Goal: Transaction & Acquisition: Purchase product/service

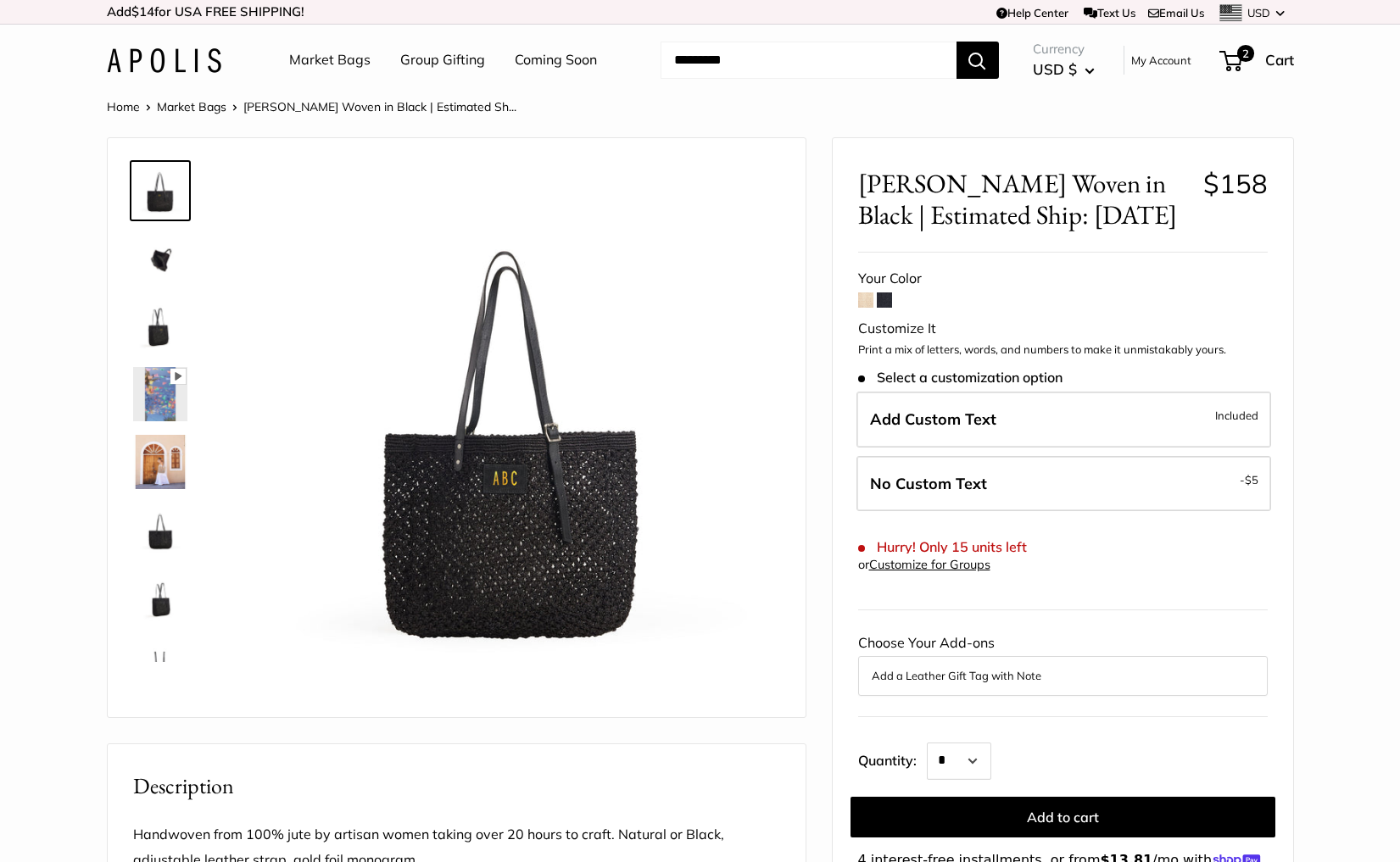
click at [175, 58] on img at bounding box center [164, 61] width 114 height 25
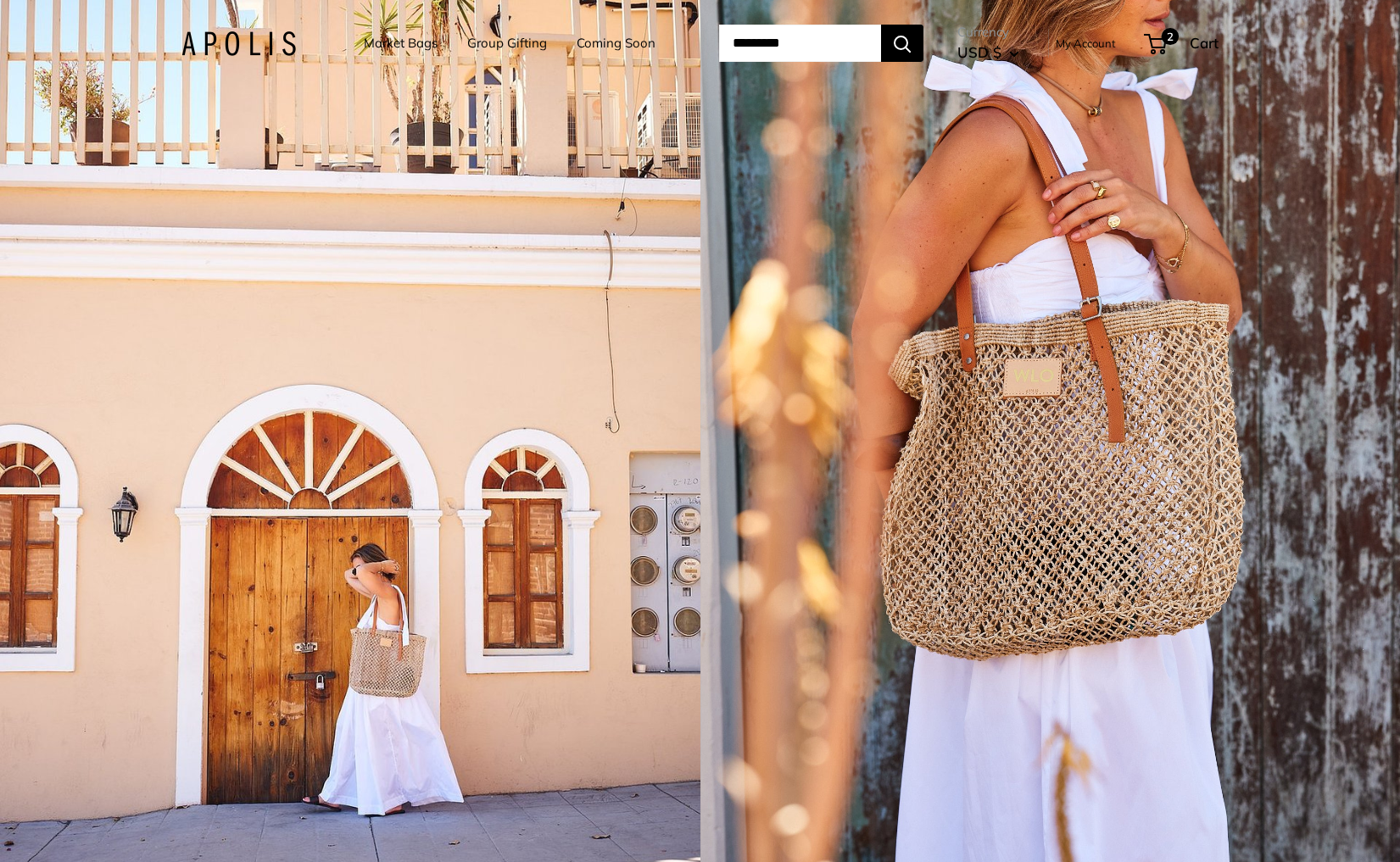
click at [603, 348] on div "1 / 5" at bounding box center [350, 431] width 701 height 862
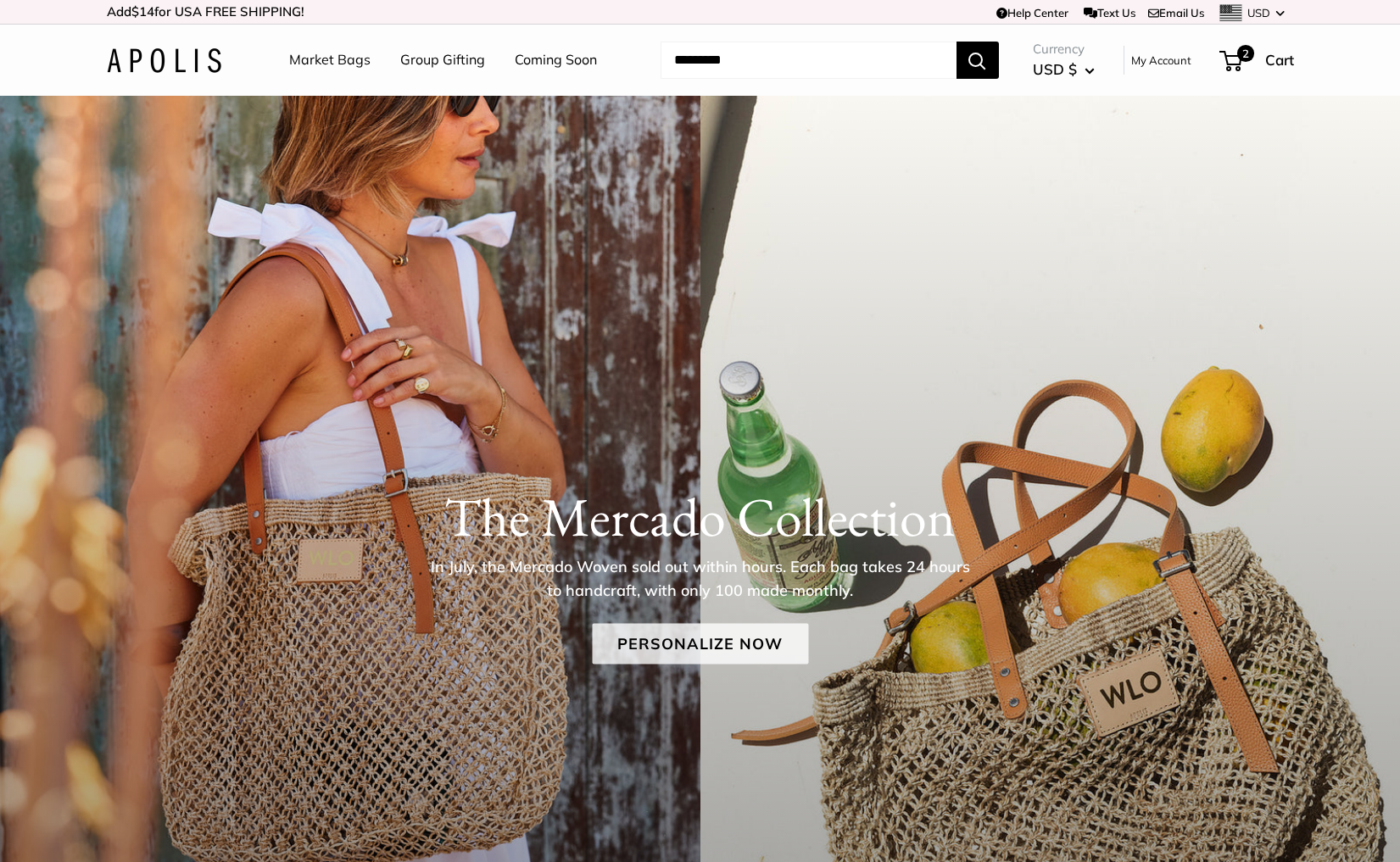
click at [715, 646] on link "Personalize Now" at bounding box center [700, 643] width 216 height 41
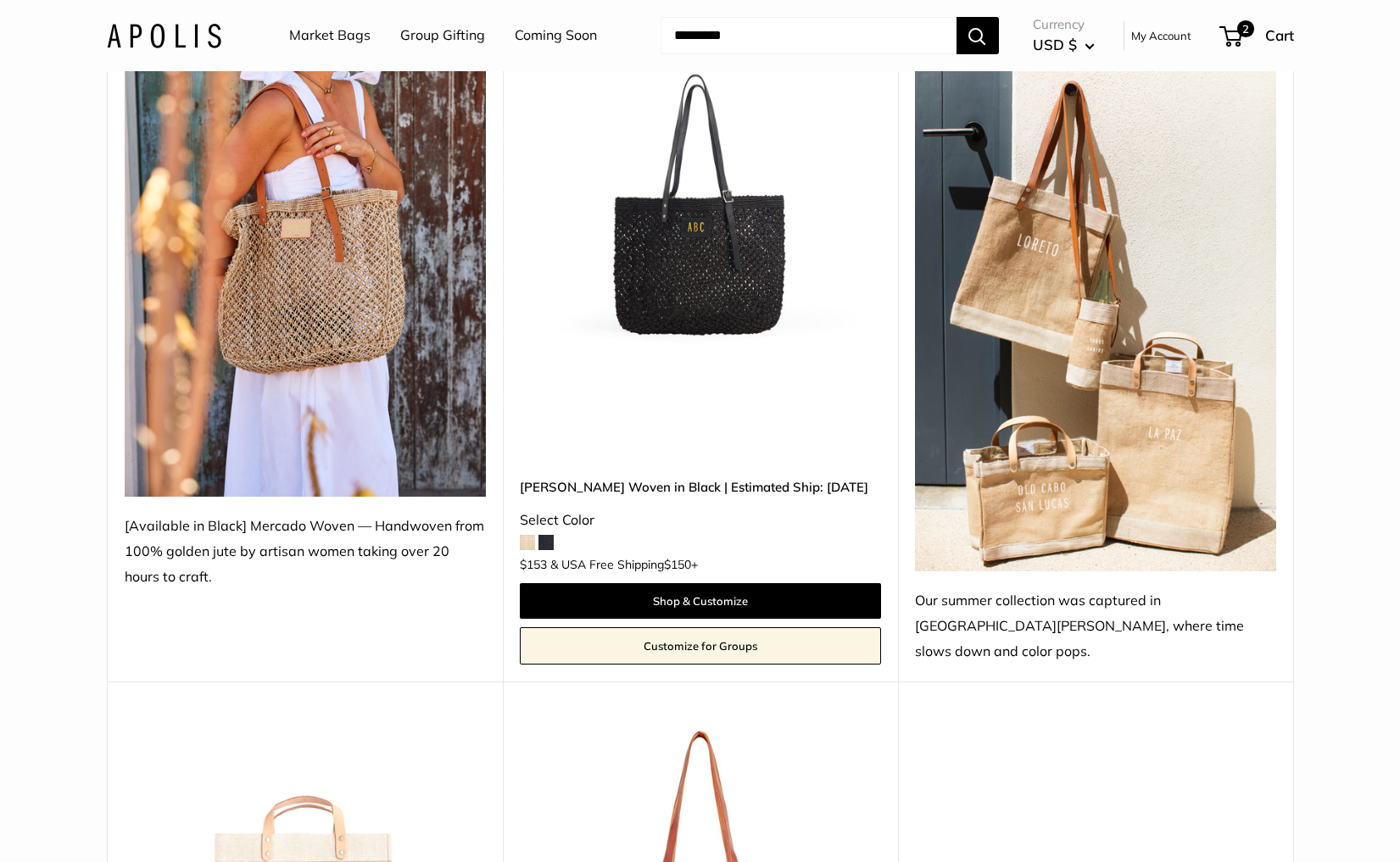
scroll to position [297, 0]
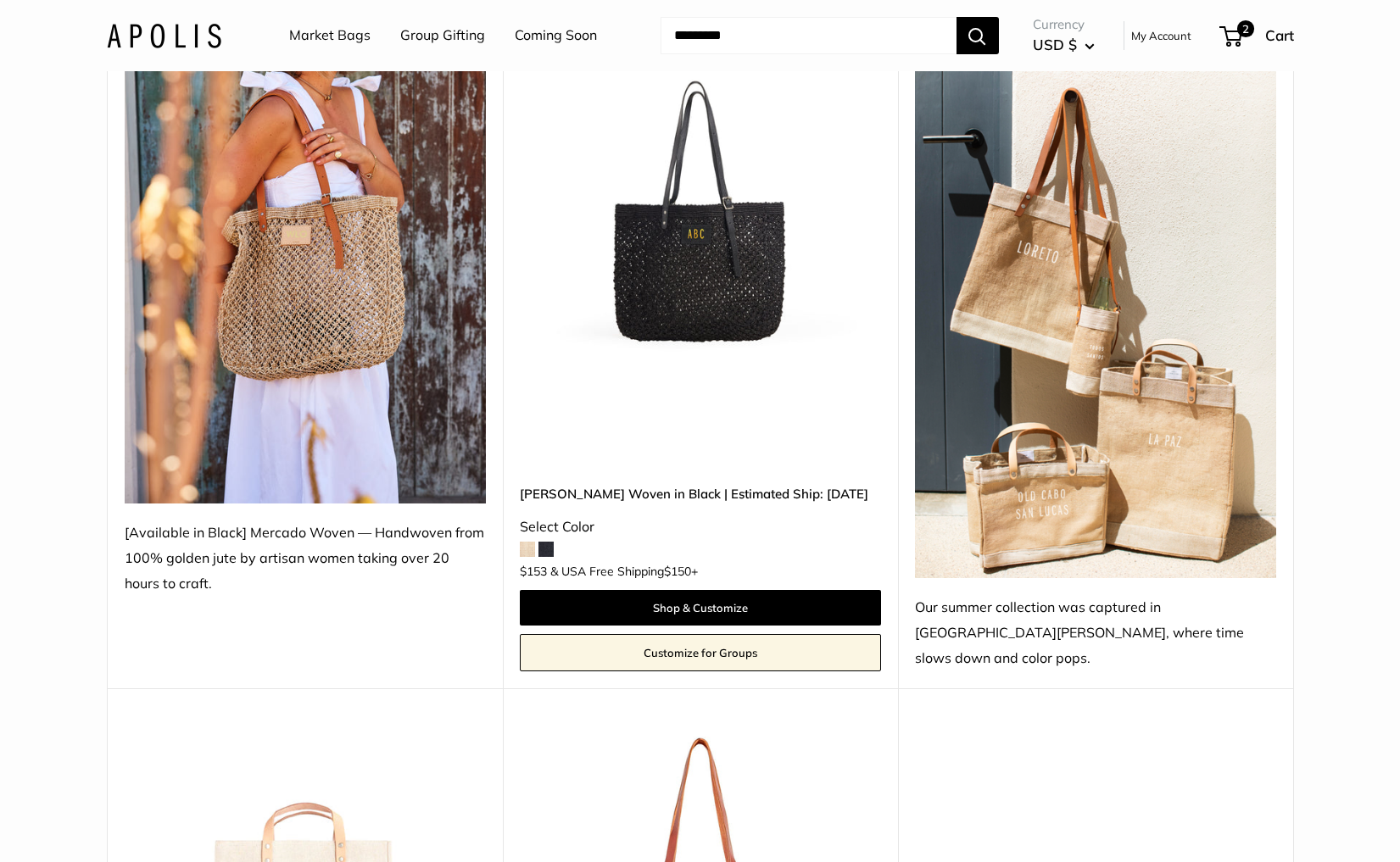
click at [0, 0] on img at bounding box center [0, 0] width 0 height 0
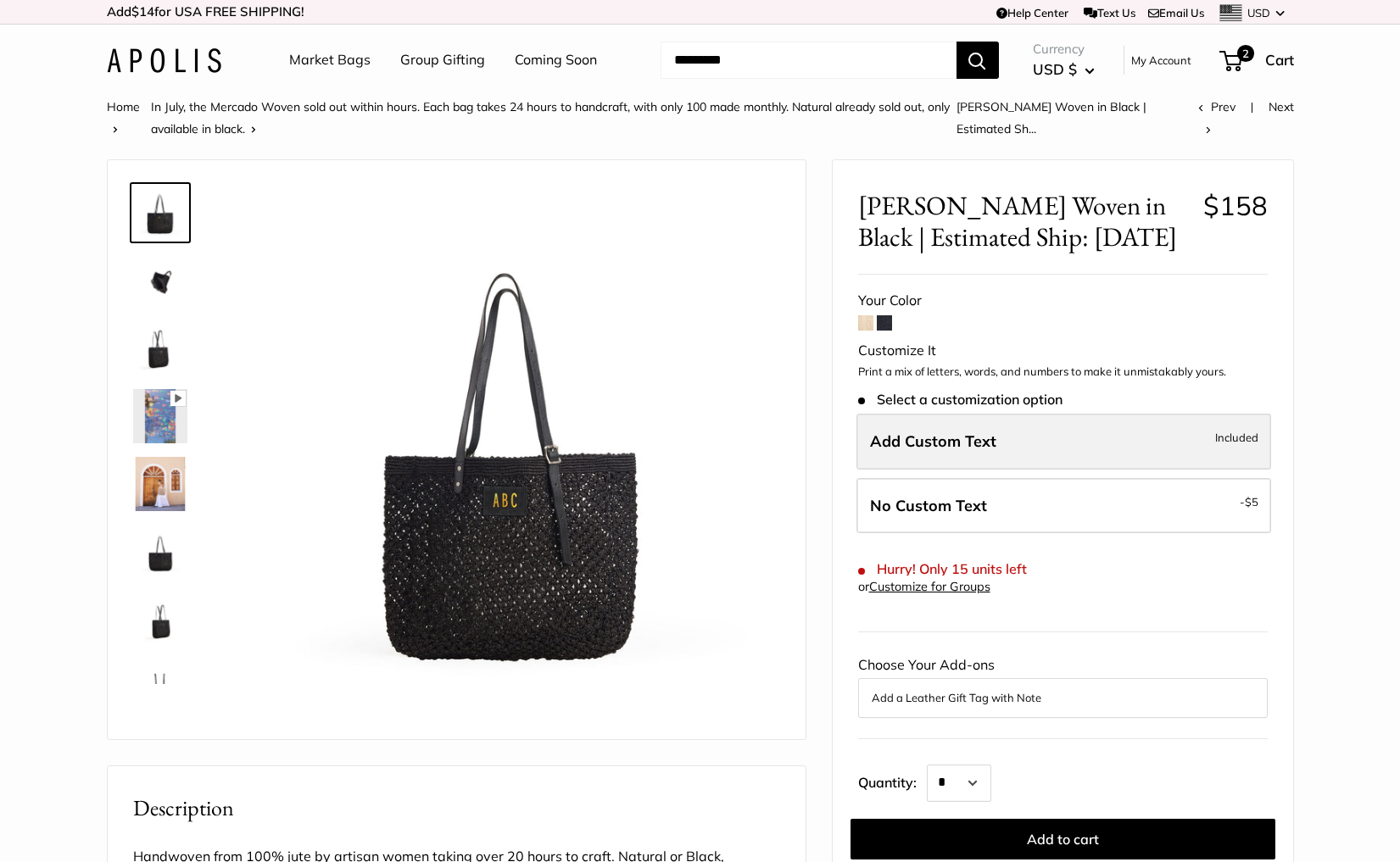
click at [1005, 434] on label "Add Custom Text Included" at bounding box center [1063, 441] width 414 height 56
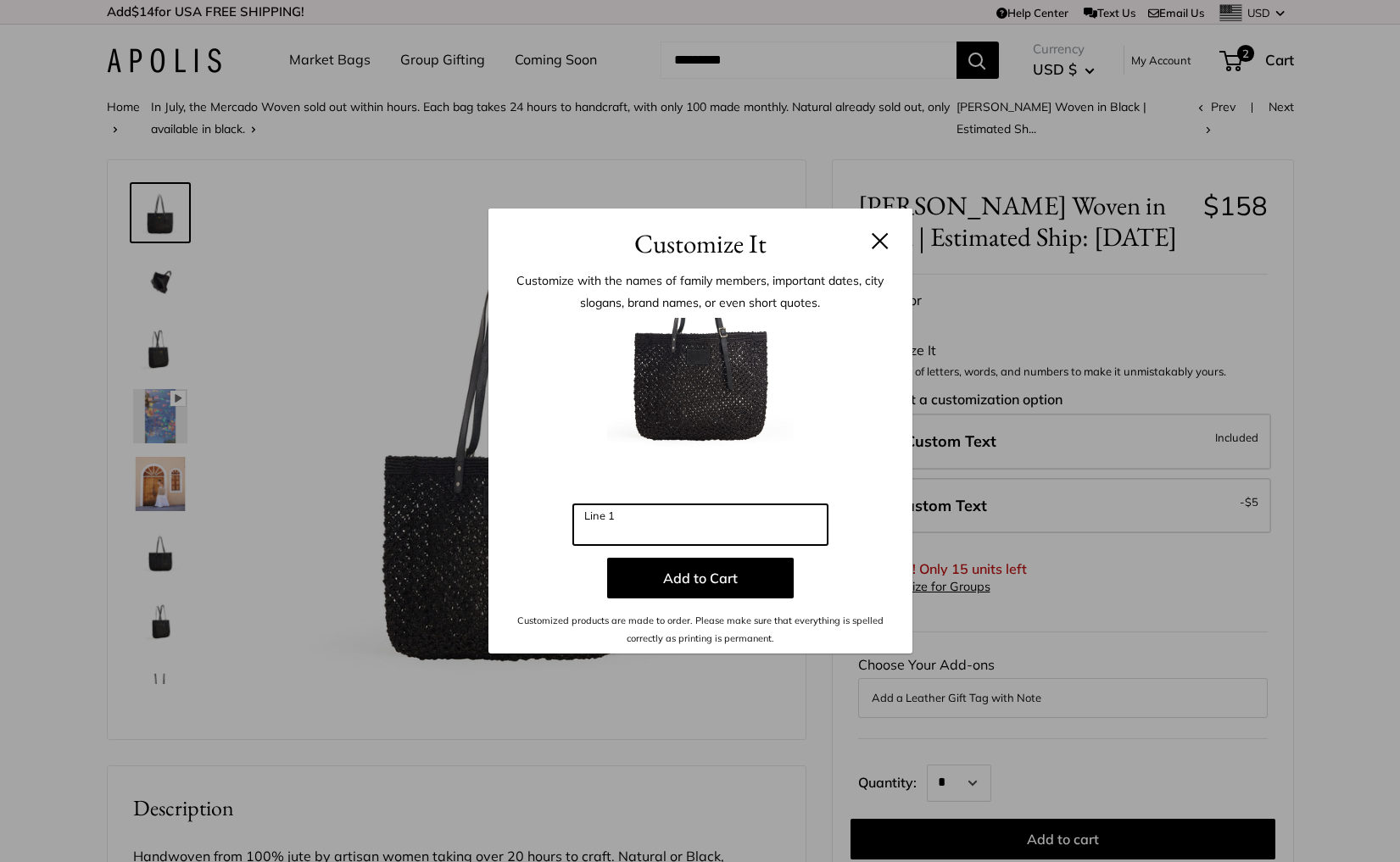
click at [733, 512] on input "Line 1" at bounding box center [700, 525] width 254 height 41
type input "***"
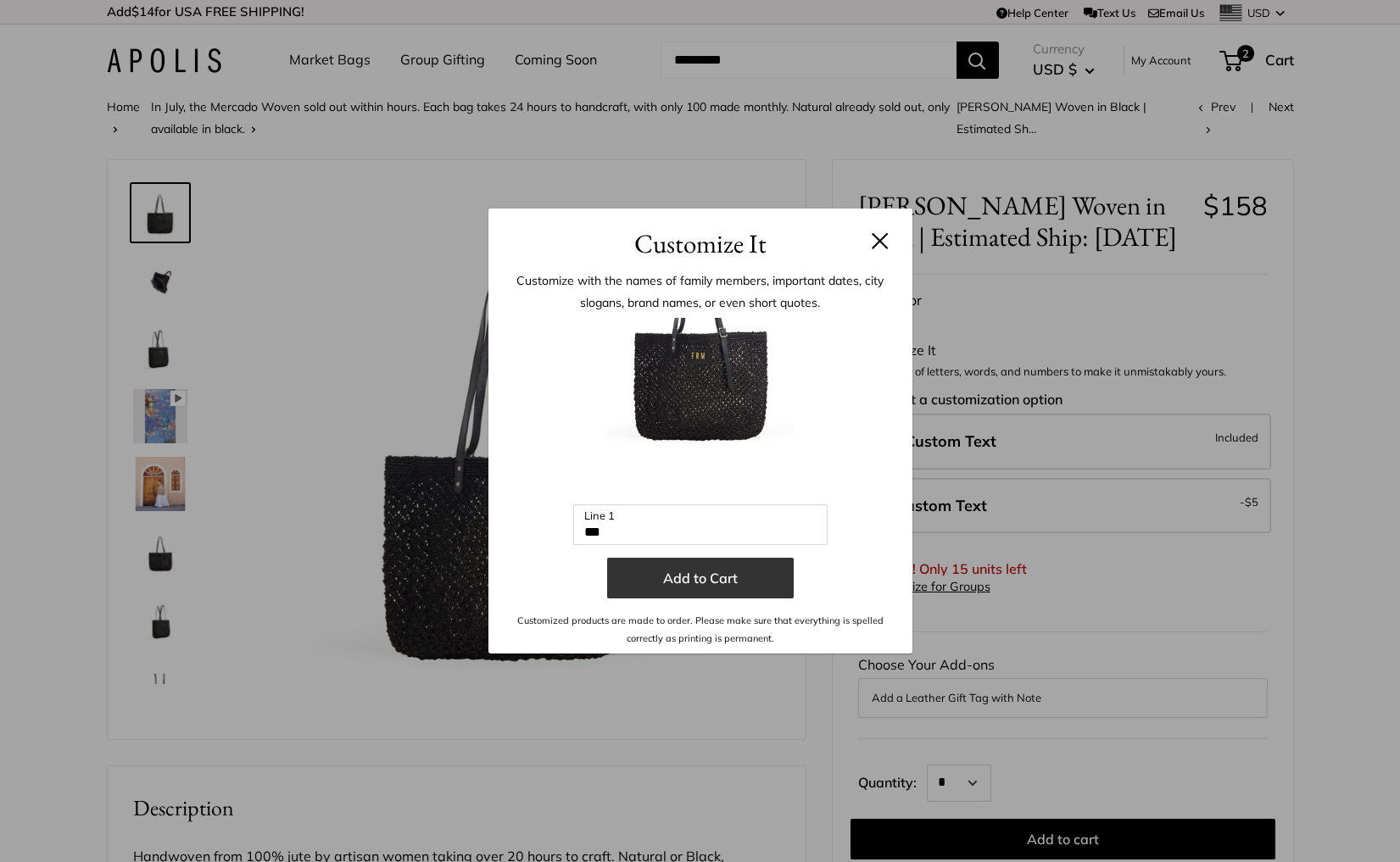
click at [697, 583] on button "Add to Cart" at bounding box center [700, 578] width 187 height 41
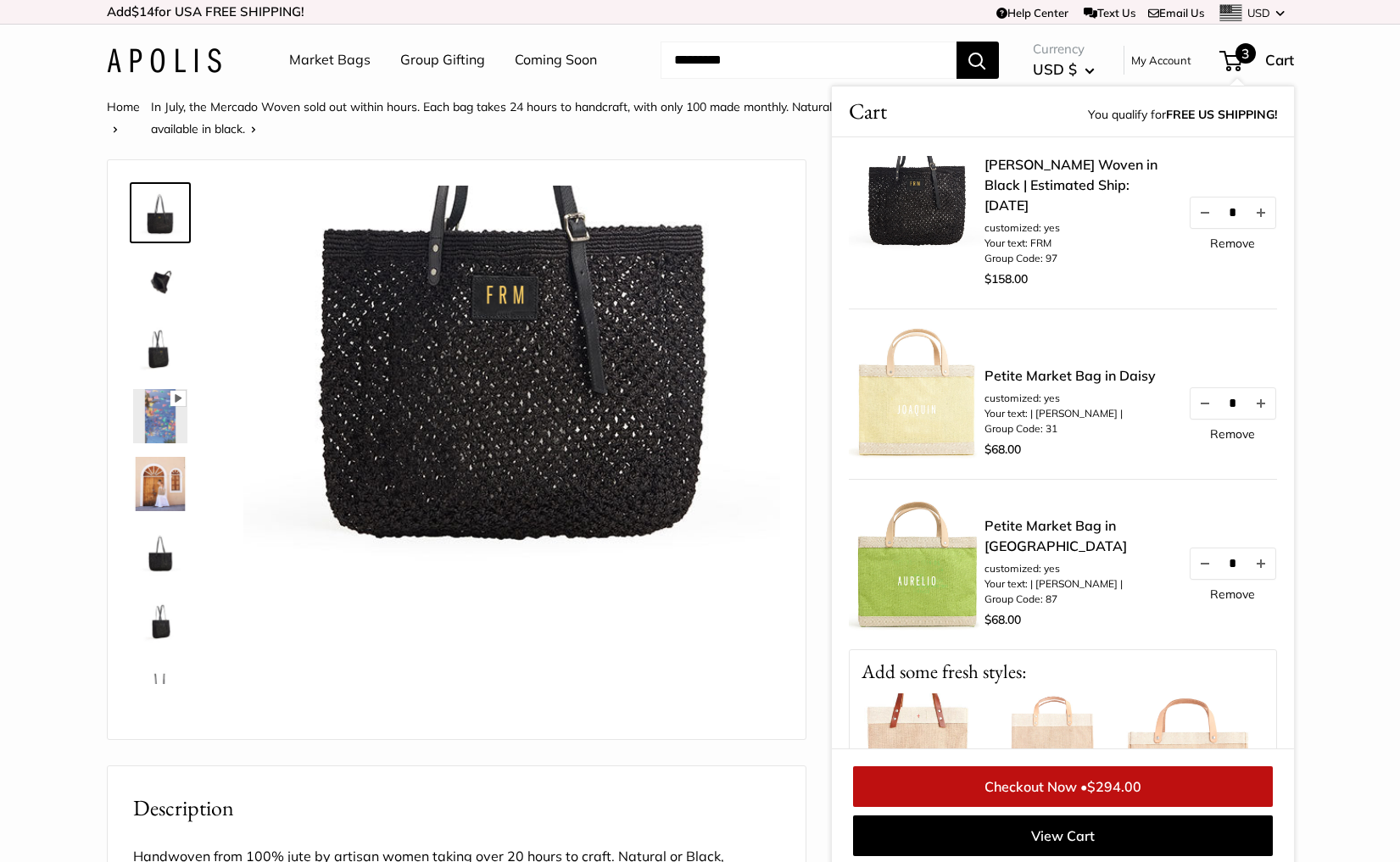
click at [1232, 249] on link "Remove" at bounding box center [1232, 243] width 45 height 12
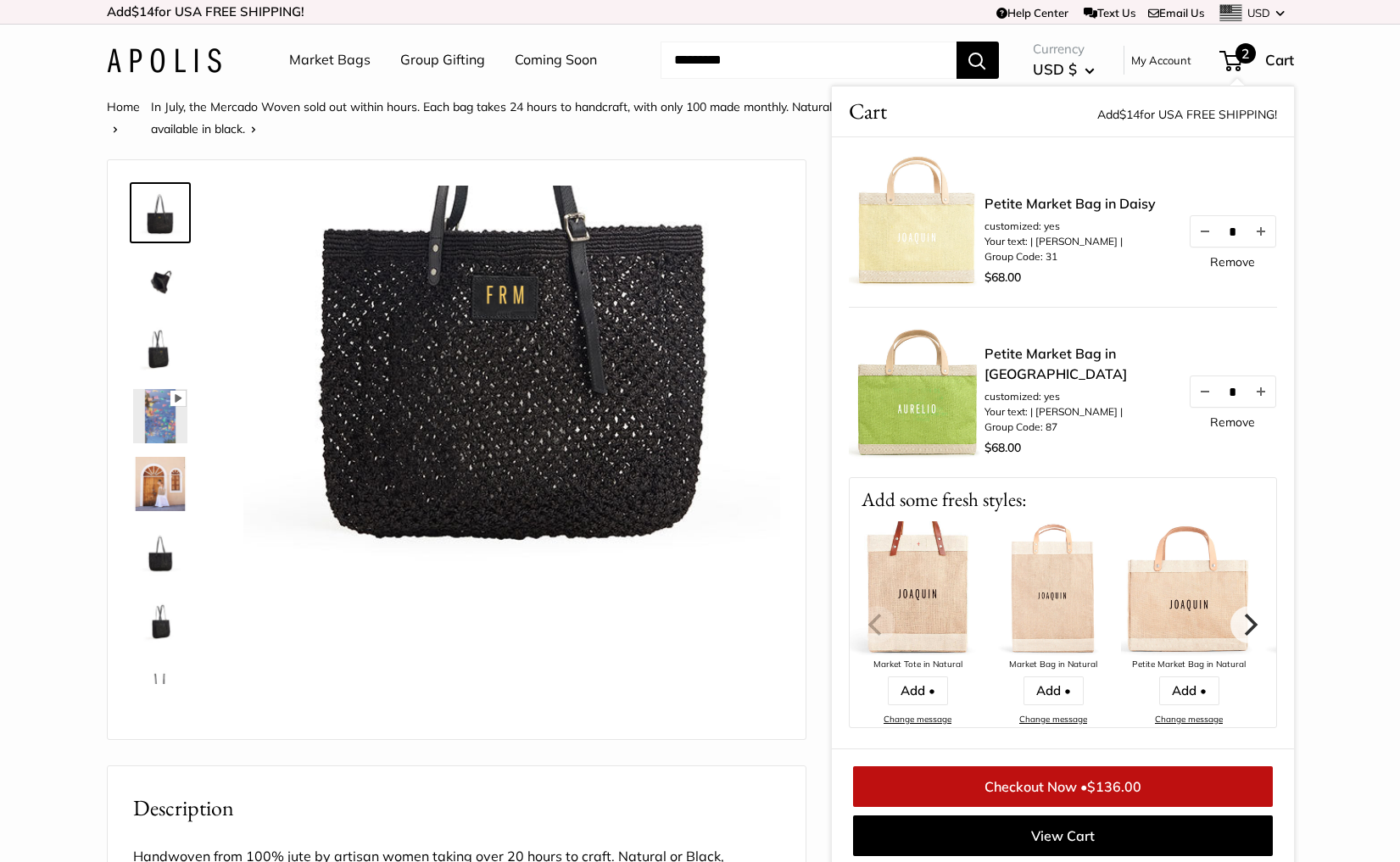
click at [1359, 337] on section "Home In July, the [PERSON_NAME] Woven sold out within hours. Each bag takes 24 …" at bounding box center [700, 711] width 1400 height 1232
